Goal: Task Accomplishment & Management: Use online tool/utility

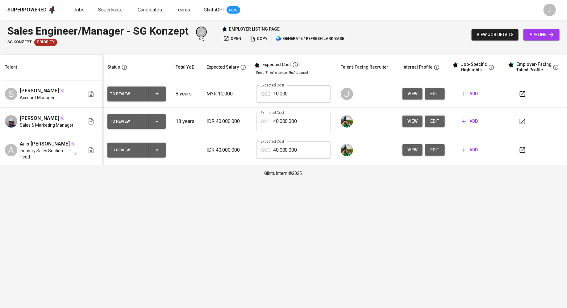
click at [78, 12] on span "Jobs" at bounding box center [78, 10] width 11 height 6
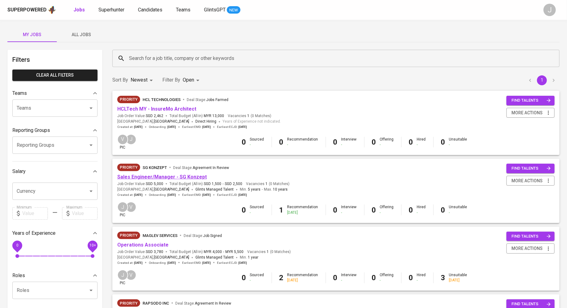
click at [181, 176] on link "Sales Engineer/Manager - SG Konzept" at bounding box center [162, 177] width 90 height 6
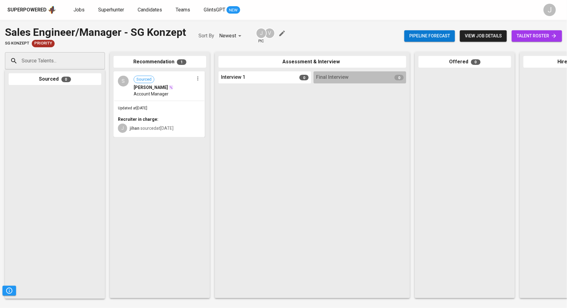
click at [154, 97] on span "Account Manager" at bounding box center [151, 94] width 35 height 6
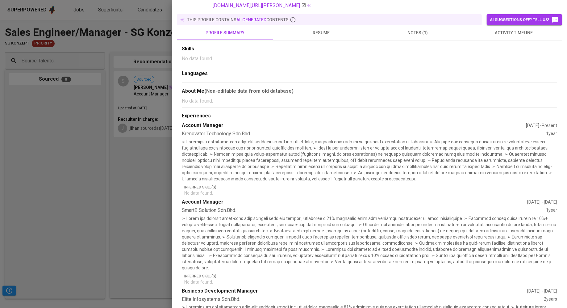
scroll to position [65, 0]
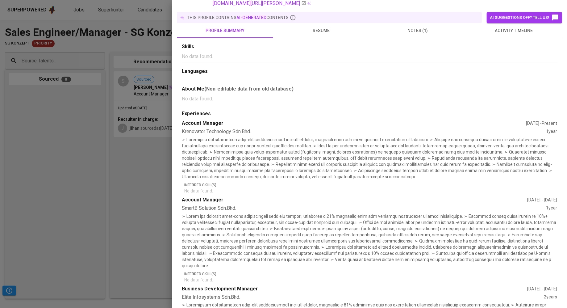
click at [227, 207] on div "SmartB Solution Sdn.Bhd." at bounding box center [364, 208] width 364 height 7
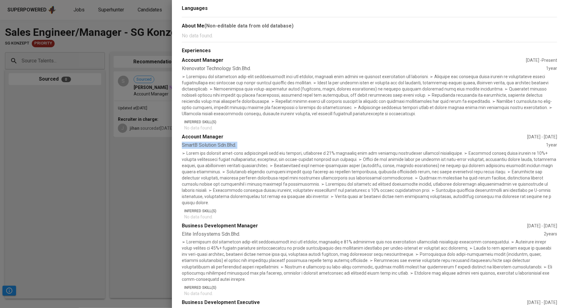
copy div "SmartB Solution Sdn.Bhd."
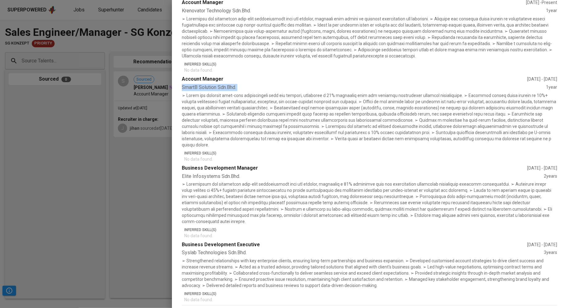
scroll to position [188, 0]
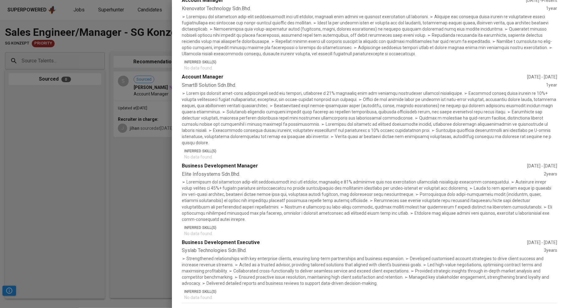
click at [213, 162] on div "Business Development Manager" at bounding box center [355, 165] width 346 height 7
click at [207, 171] on div "Elite Infosystems Sdn.Bhd." at bounding box center [363, 174] width 362 height 7
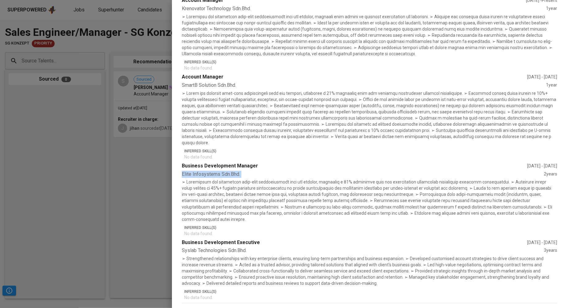
click at [207, 171] on div "Elite Infosystems Sdn.Bhd." at bounding box center [363, 174] width 362 height 7
copy div "Elite Infosystems Sdn.Bhd."
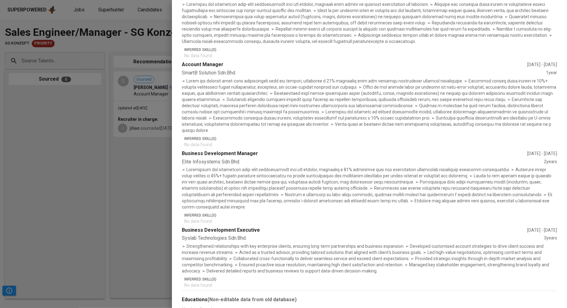
click at [216, 227] on div "Business Development Executive" at bounding box center [355, 230] width 346 height 7
copy div "Business Development Executive"
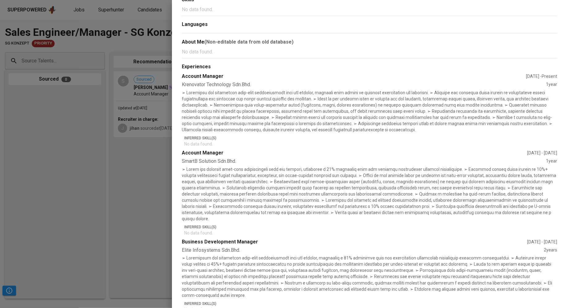
scroll to position [110, 0]
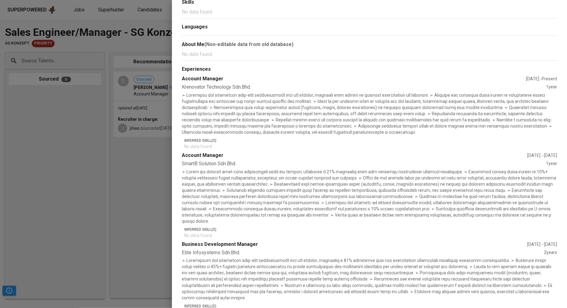
click at [83, 106] on div at bounding box center [283, 154] width 567 height 308
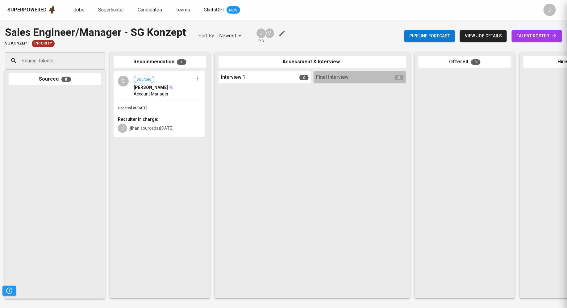
scroll to position [0, 0]
click at [79, 12] on span "Jobs" at bounding box center [78, 10] width 11 height 6
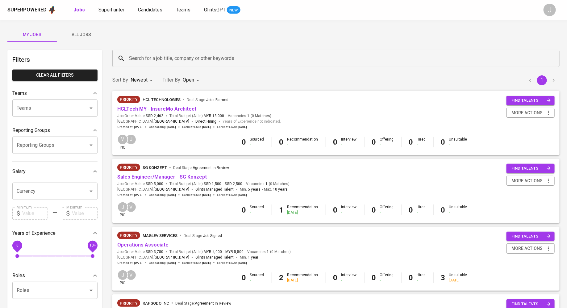
click at [81, 33] on span "All Jobs" at bounding box center [82, 35] width 42 height 8
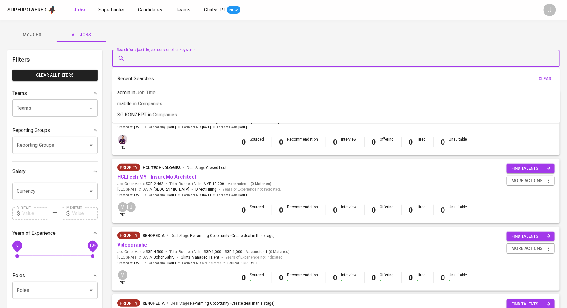
click at [177, 56] on input "Search for a job title, company or other keywords" at bounding box center [338, 58] width 420 height 12
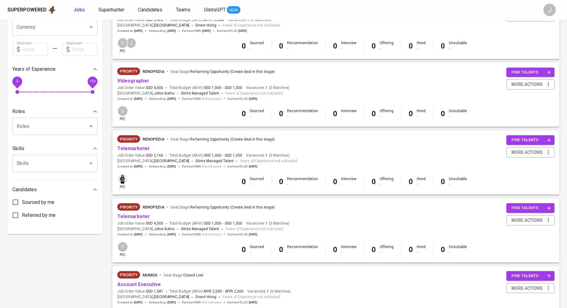
scroll to position [170, 0]
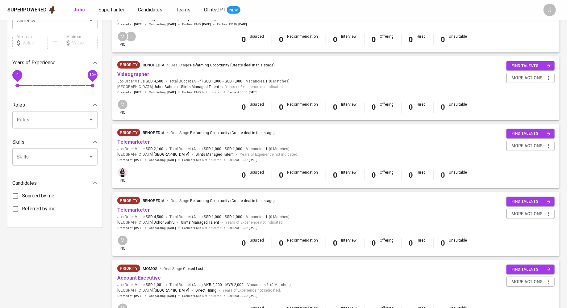
click at [137, 211] on link "Telemarketer" at bounding box center [133, 210] width 33 height 6
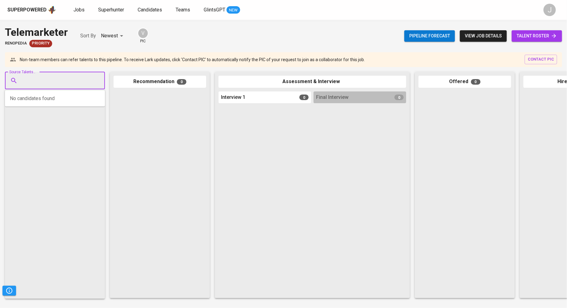
click at [84, 84] on input "Source Talents..." at bounding box center [52, 81] width 65 height 12
click at [144, 112] on div at bounding box center [160, 192] width 93 height 203
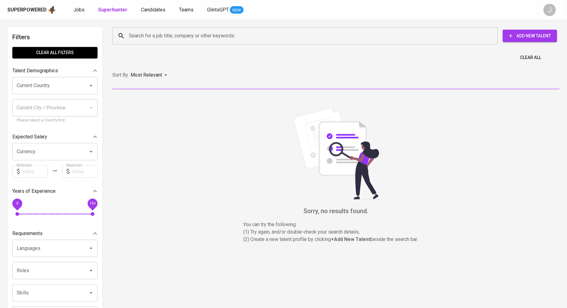
click at [218, 37] on input "Search for a job title, company or other keywords" at bounding box center [307, 36] width 359 height 12
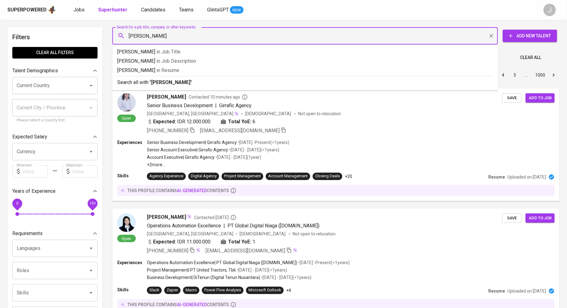
type input "[PERSON_NAME]"
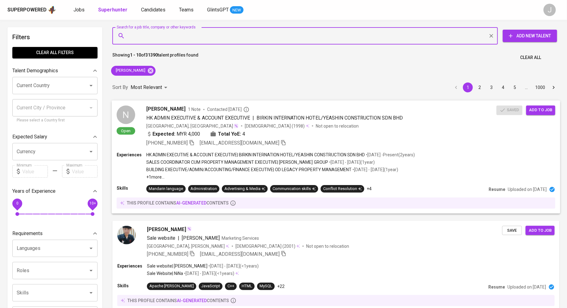
click at [540, 108] on span "Add to job" at bounding box center [541, 110] width 23 height 7
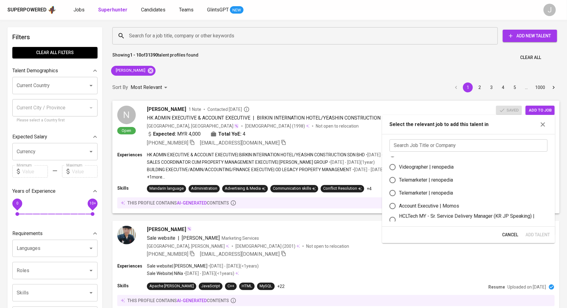
scroll to position [23, 0]
click at [425, 194] on div "Telemarketer | renopedia" at bounding box center [426, 191] width 54 height 7
click at [399, 194] on input "Telemarketer | renopedia" at bounding box center [392, 191] width 13 height 13
radio input "true"
click at [533, 233] on span "Add Talent" at bounding box center [538, 235] width 24 height 8
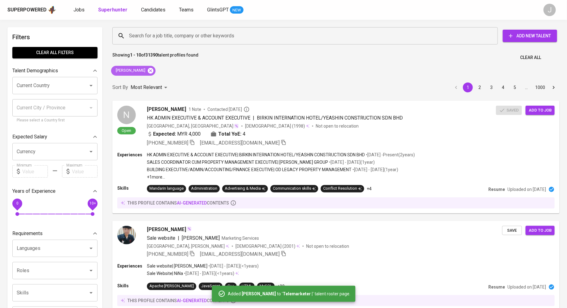
click at [148, 69] on icon at bounding box center [151, 71] width 6 height 6
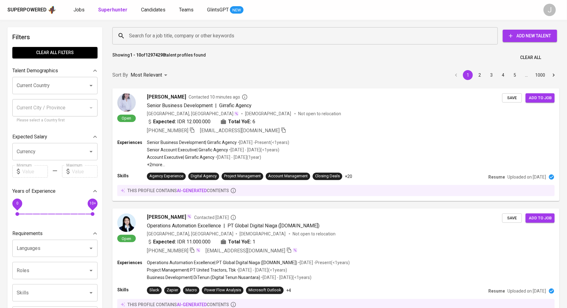
click at [140, 36] on input "Search for a job title, company or other keywords" at bounding box center [307, 36] width 359 height 12
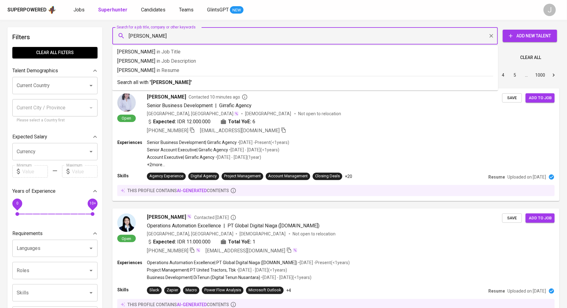
type input "adelyn fong"
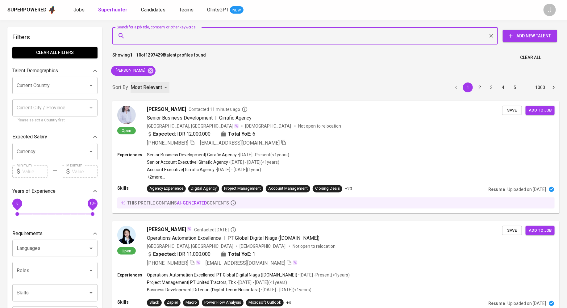
click at [151, 85] on p "Most Relevant" at bounding box center [146, 87] width 31 height 7
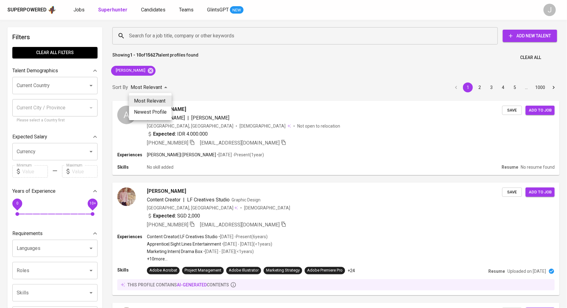
click at [154, 76] on div at bounding box center [283, 154] width 567 height 308
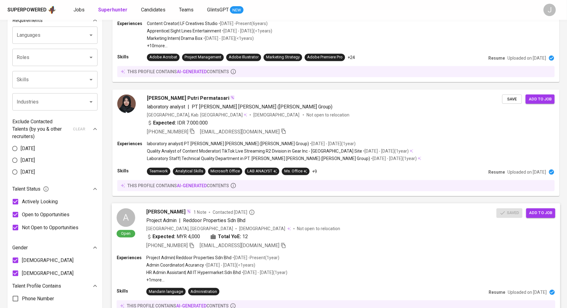
scroll to position [212, 0]
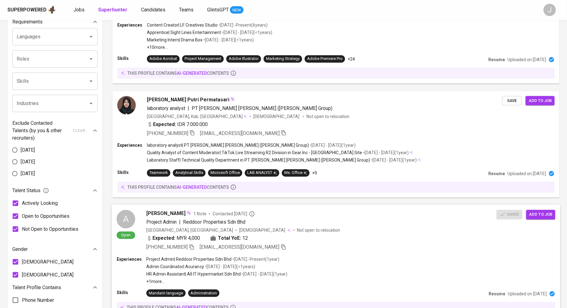
click at [163, 213] on span "[PERSON_NAME]" at bounding box center [165, 213] width 39 height 7
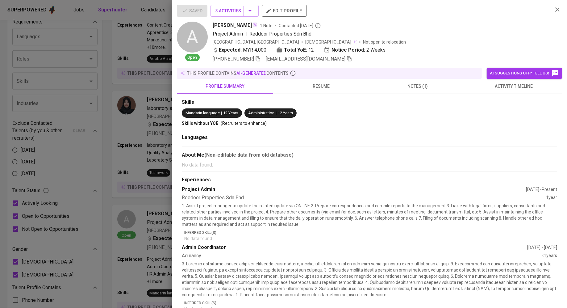
click at [308, 88] on span "resume" at bounding box center [321, 86] width 89 height 8
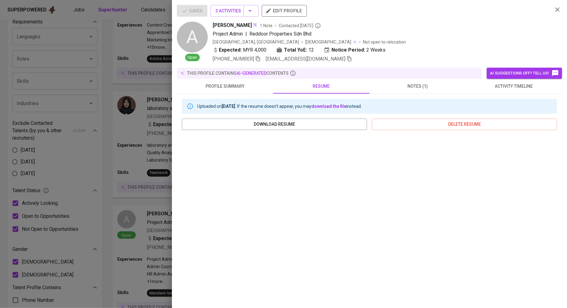
click at [162, 144] on div at bounding box center [283, 154] width 567 height 308
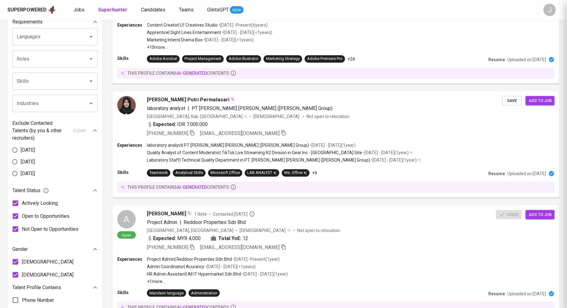
scroll to position [220, 0]
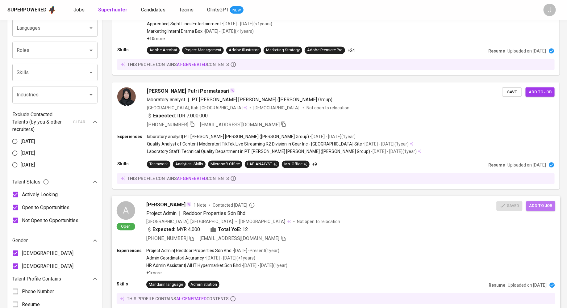
click at [540, 206] on span "Add to job" at bounding box center [541, 205] width 23 height 7
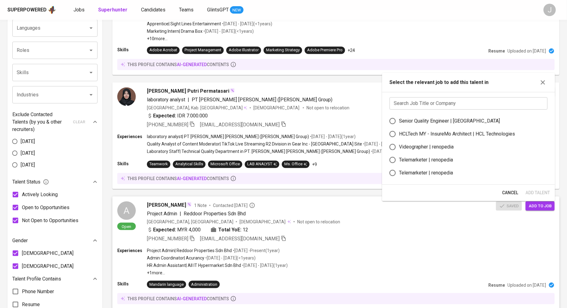
click at [432, 176] on div "Telemarketer | renopedia" at bounding box center [426, 172] width 54 height 7
click at [399, 176] on input "Telemarketer | renopedia" at bounding box center [392, 172] width 13 height 13
radio input "true"
click at [537, 194] on span "Add Talent" at bounding box center [538, 193] width 24 height 8
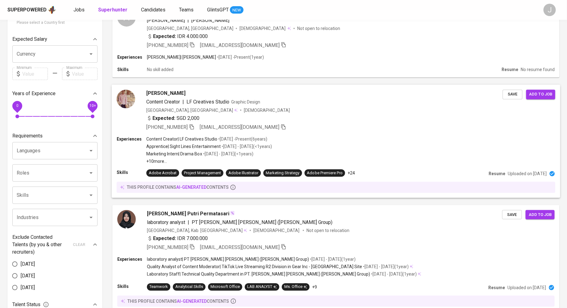
scroll to position [0, 0]
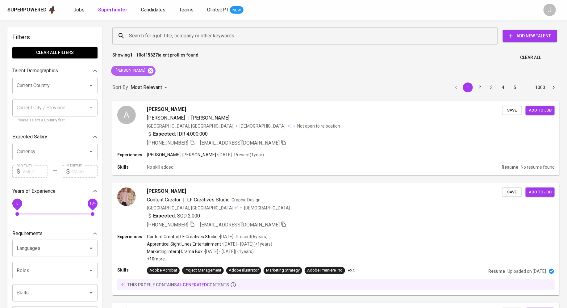
click at [147, 67] on icon at bounding box center [150, 70] width 7 height 7
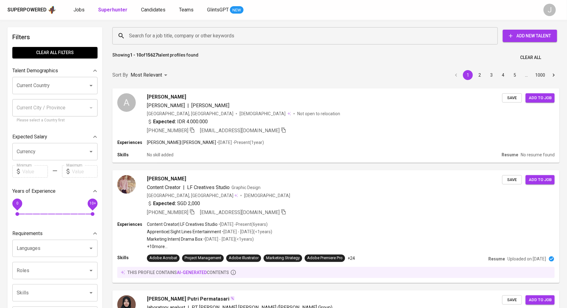
click at [147, 36] on input "Search for a job title, company or other keywords" at bounding box center [307, 36] width 359 height 12
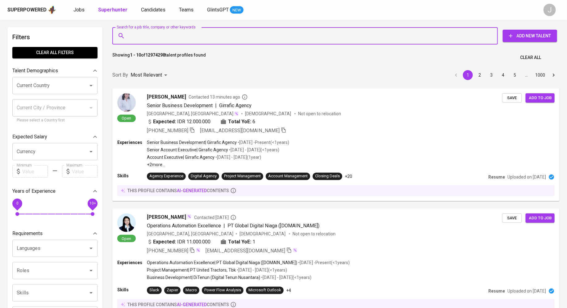
click at [152, 31] on input "Search for a job title, company or other keywords" at bounding box center [307, 36] width 359 height 12
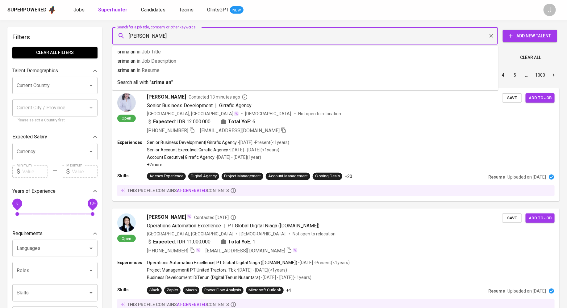
type input "srima anak"
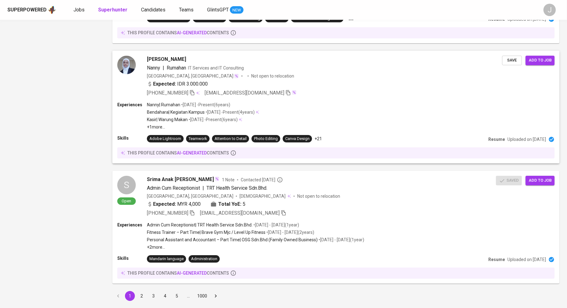
scroll to position [927, 0]
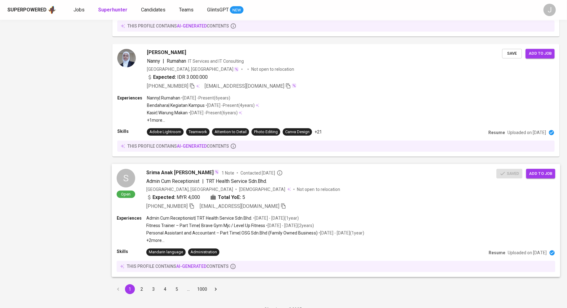
click at [189, 198] on div "Expected: MYR 4,000" at bounding box center [173, 197] width 54 height 7
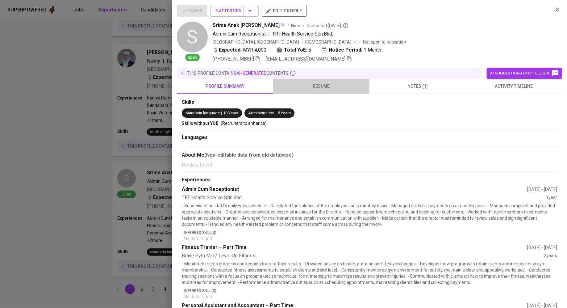
click at [315, 80] on button "resume" at bounding box center [321, 86] width 96 height 15
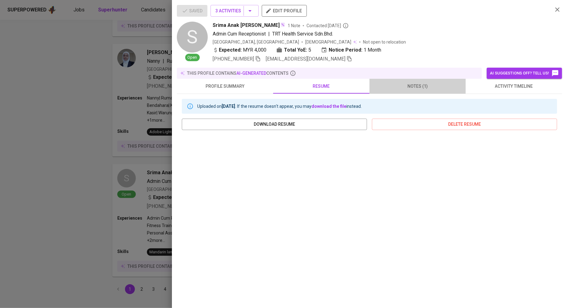
click at [422, 83] on span "notes (1)" at bounding box center [417, 86] width 89 height 8
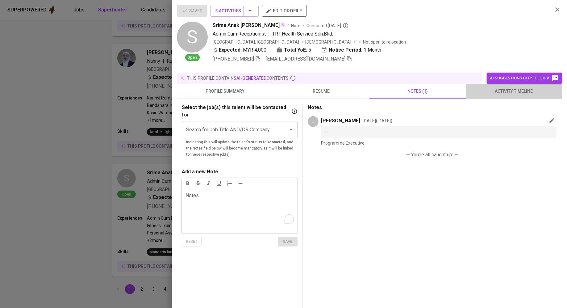
click at [507, 87] on span "activity timeline" at bounding box center [514, 91] width 89 height 8
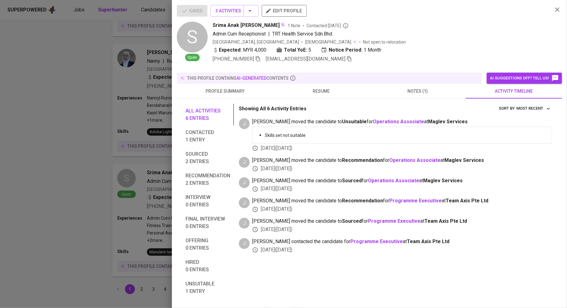
click at [21, 184] on div at bounding box center [283, 154] width 567 height 308
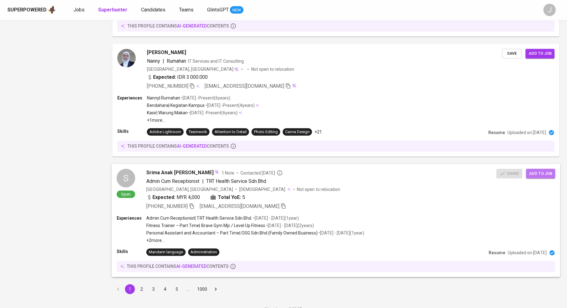
click at [546, 173] on span "Add to job" at bounding box center [541, 173] width 23 height 7
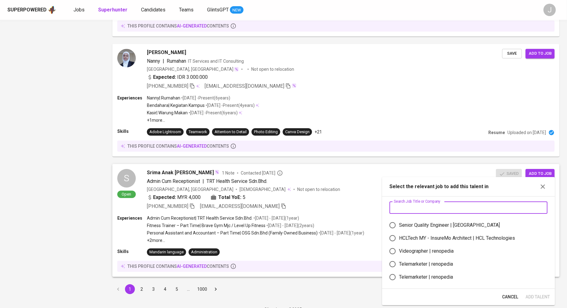
click at [415, 208] on input "text" at bounding box center [469, 207] width 158 height 12
click at [427, 276] on div "Telemarketer | renopedia" at bounding box center [426, 276] width 54 height 7
click at [399, 276] on input "Telemarketer | renopedia" at bounding box center [392, 277] width 13 height 13
radio input "true"
click at [539, 299] on span "Add Talent" at bounding box center [538, 297] width 24 height 8
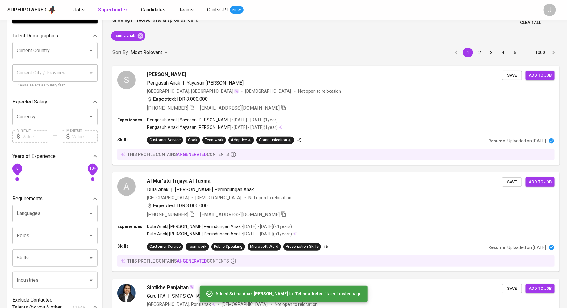
scroll to position [0, 0]
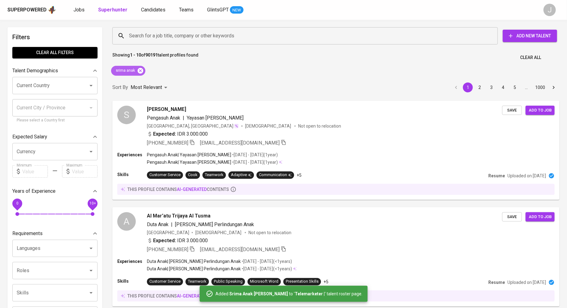
click at [141, 69] on icon at bounding box center [141, 71] width 6 height 6
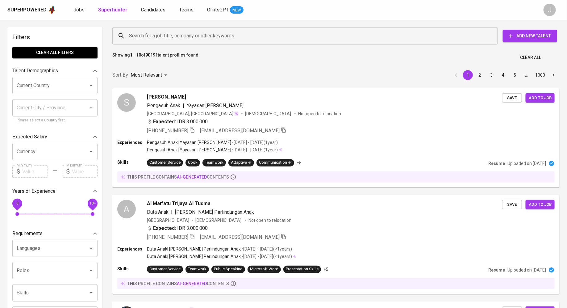
click at [78, 13] on link "Jobs" at bounding box center [79, 10] width 12 height 8
